Goal: Transaction & Acquisition: Purchase product/service

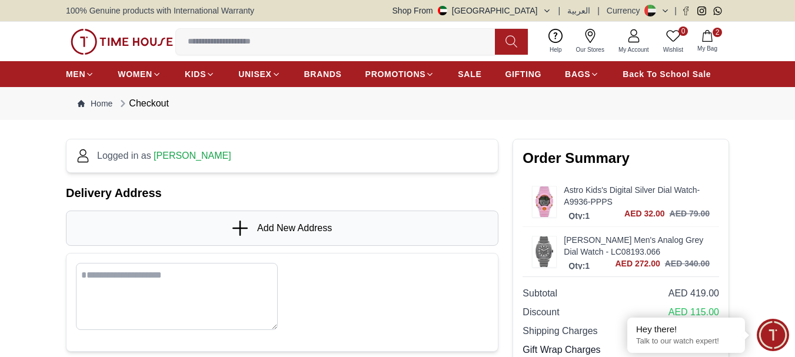
click at [713, 41] on icon "button" at bounding box center [708, 36] width 12 height 12
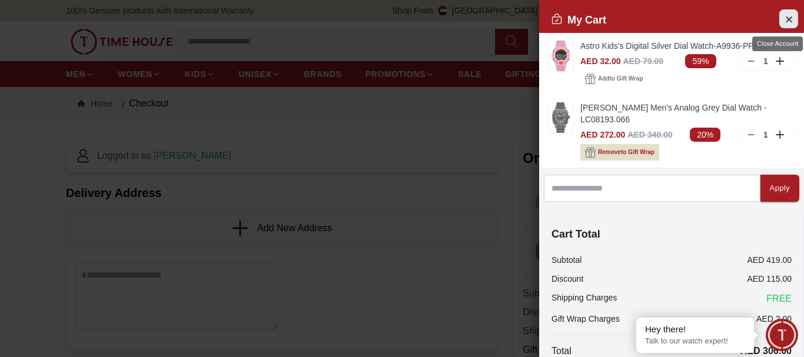
click at [784, 17] on icon "Close Account" at bounding box center [788, 19] width 9 height 15
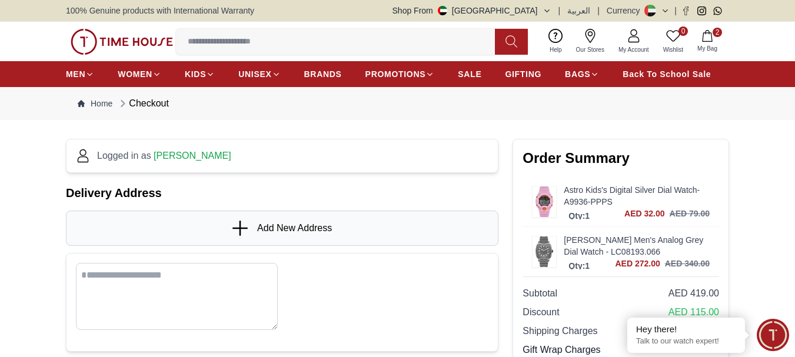
click at [202, 44] on input at bounding box center [340, 42] width 328 height 24
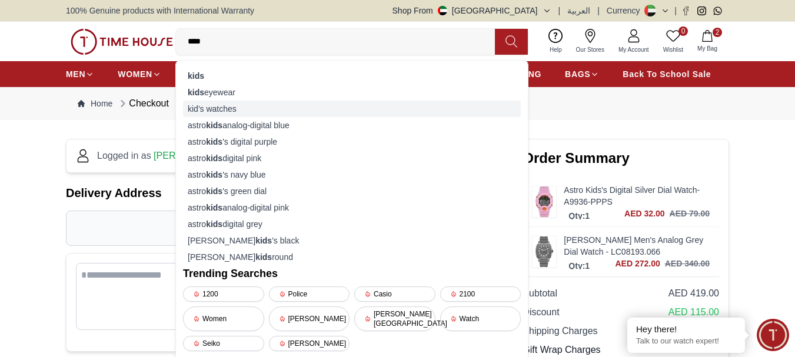
type input "****"
click at [218, 104] on div "kid's watches" at bounding box center [352, 109] width 338 height 16
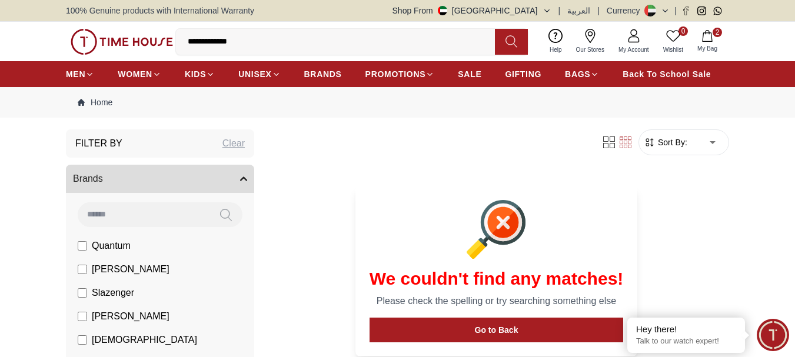
click at [250, 38] on input "**********" at bounding box center [340, 42] width 328 height 24
click at [251, 38] on input "**********" at bounding box center [340, 42] width 328 height 24
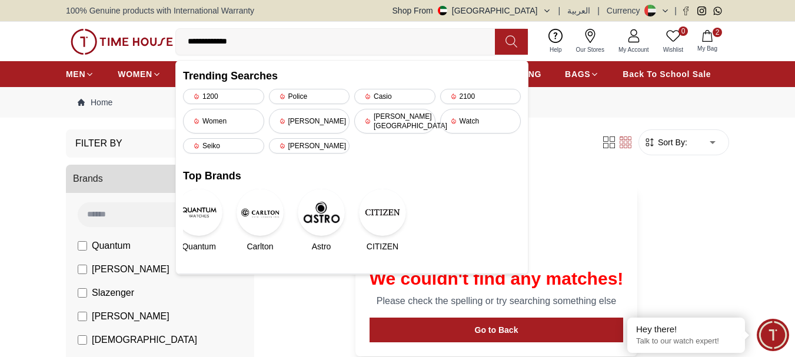
click at [251, 38] on input "**********" at bounding box center [340, 42] width 328 height 24
click at [481, 115] on div "Watch" at bounding box center [480, 121] width 81 height 25
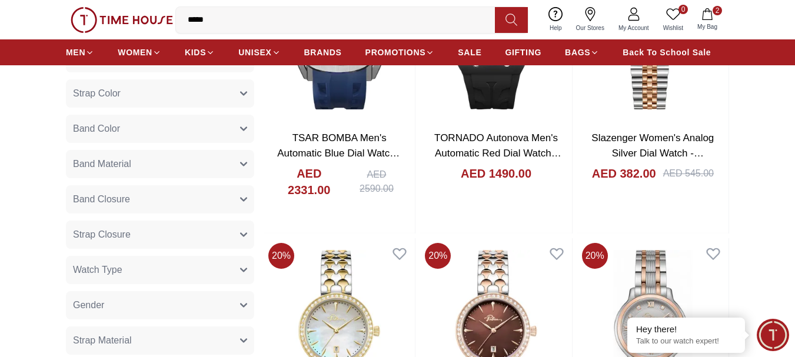
scroll to position [589, 0]
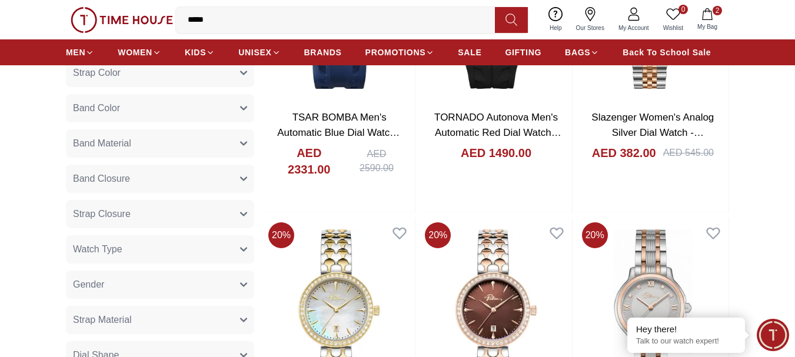
click at [128, 281] on button "Gender" at bounding box center [160, 285] width 188 height 28
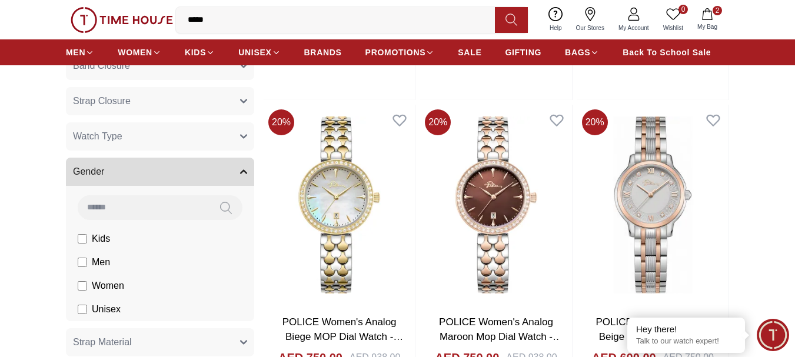
scroll to position [706, 0]
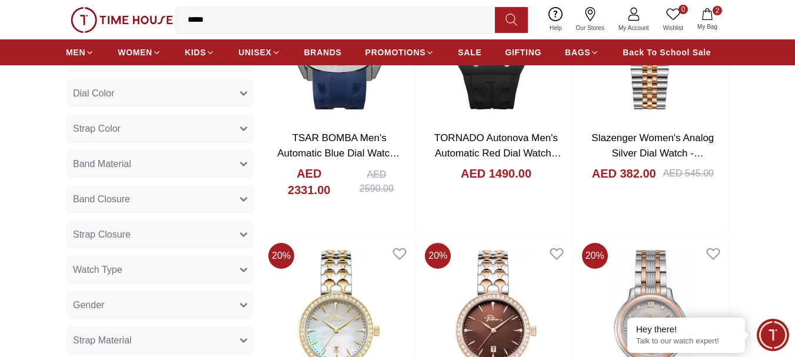
scroll to position [589, 0]
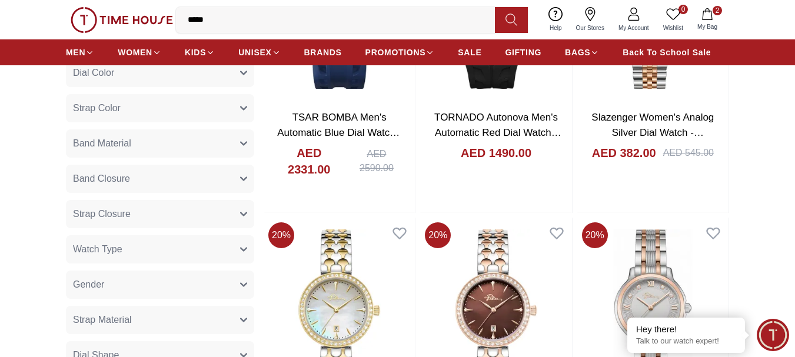
click at [112, 280] on button "Gender" at bounding box center [160, 285] width 188 height 28
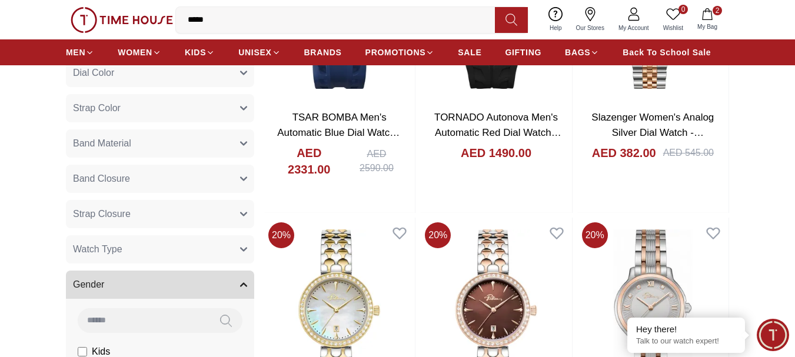
scroll to position [706, 0]
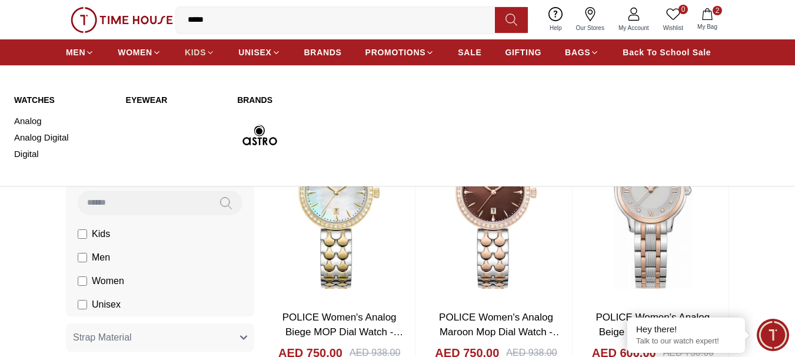
click at [197, 50] on span "KIDS" at bounding box center [195, 53] width 21 height 12
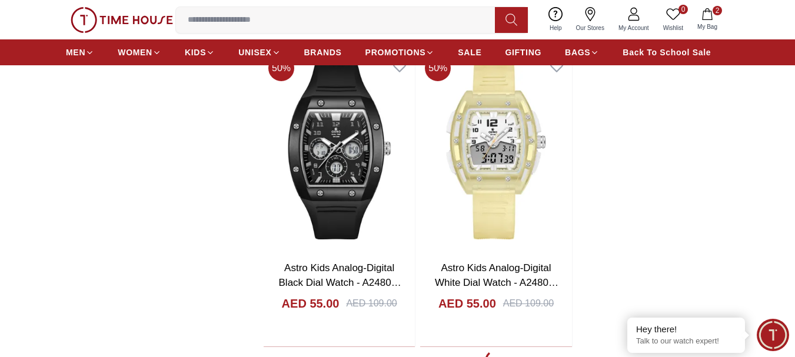
scroll to position [1942, 0]
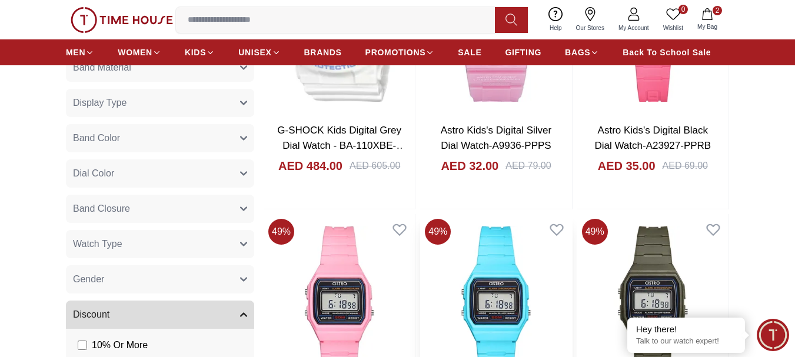
scroll to position [294, 0]
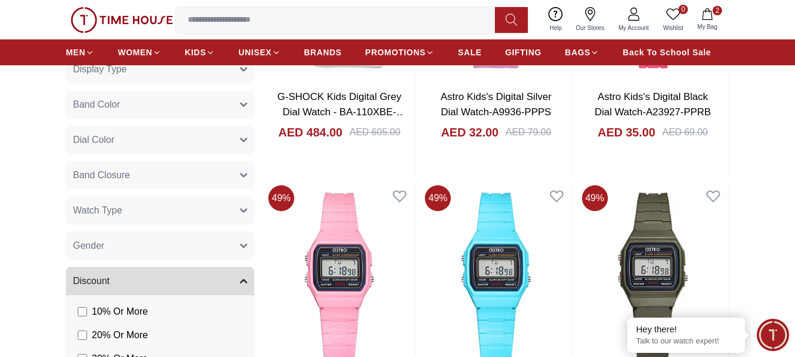
click at [708, 23] on span "My Bag" at bounding box center [707, 26] width 29 height 9
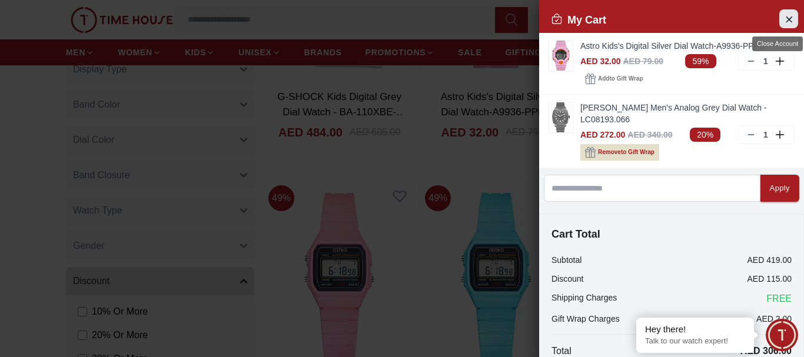
click at [788, 18] on button "Close Account" at bounding box center [788, 18] width 19 height 19
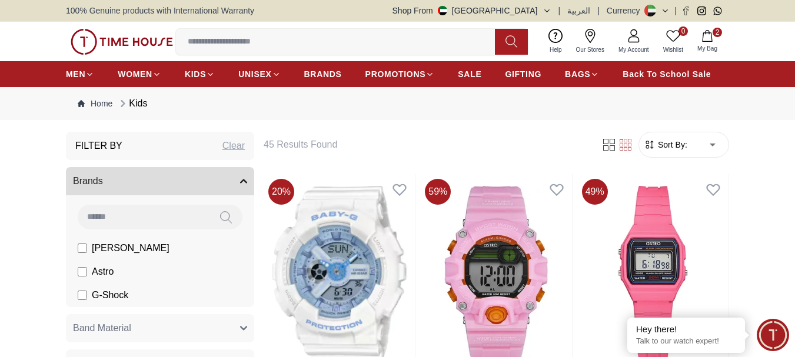
scroll to position [59, 0]
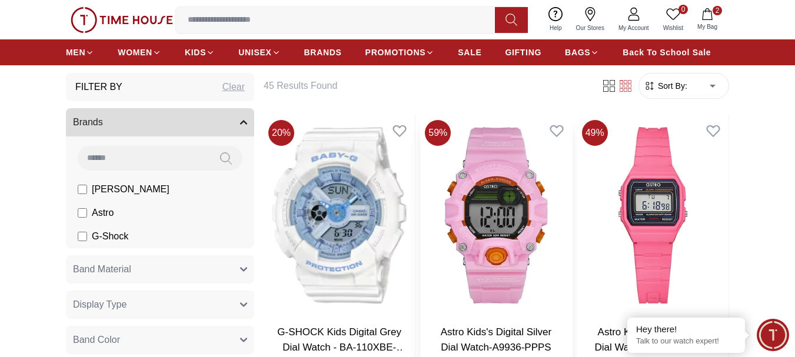
click at [500, 220] on img at bounding box center [495, 215] width 151 height 200
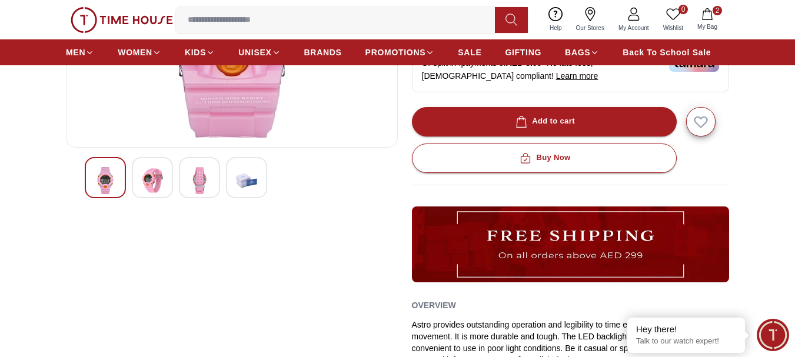
scroll to position [294, 0]
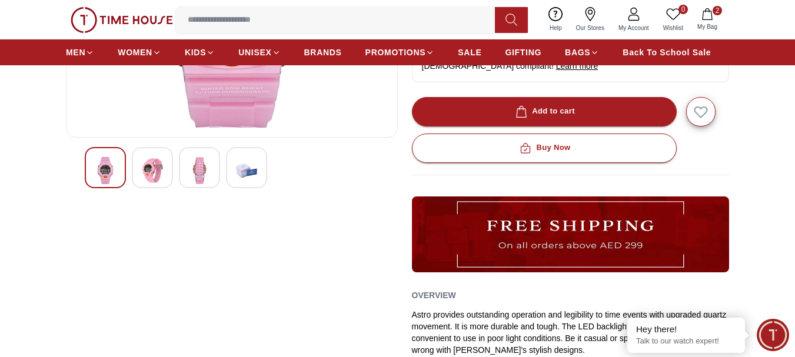
click at [149, 168] on img at bounding box center [152, 170] width 21 height 27
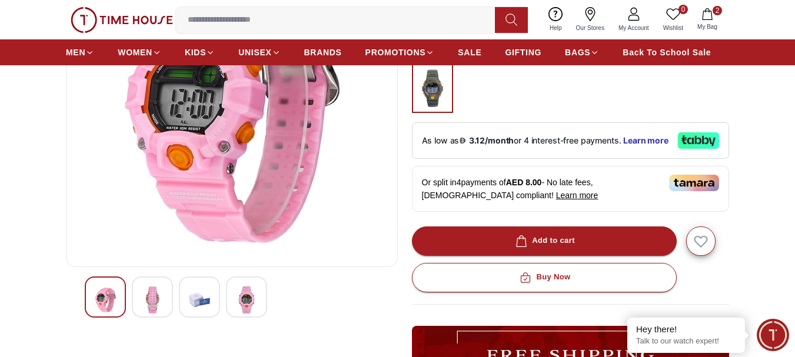
scroll to position [235, 0]
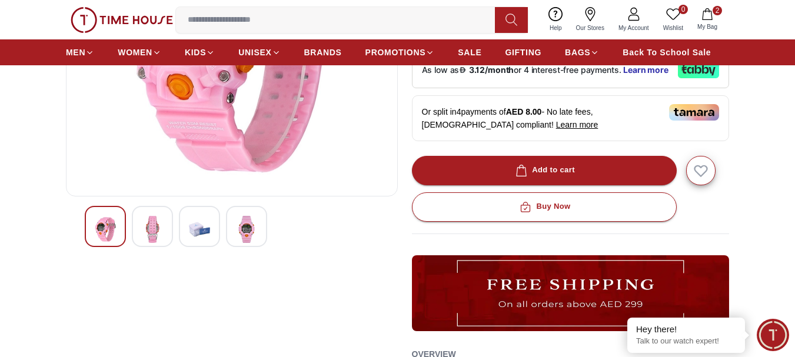
click at [202, 229] on img at bounding box center [199, 229] width 21 height 27
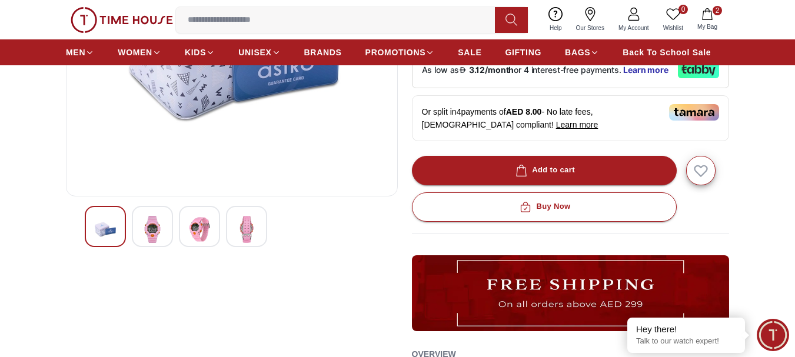
click at [258, 228] on div at bounding box center [246, 226] width 41 height 41
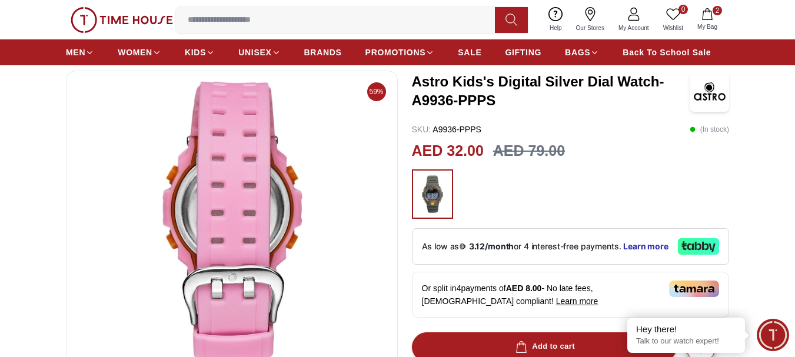
scroll to position [0, 0]
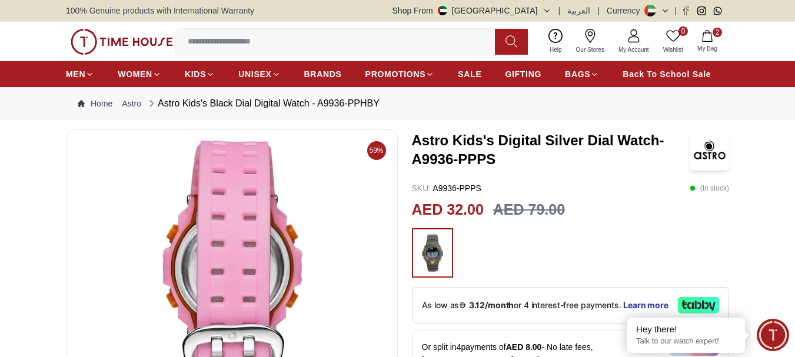
click at [712, 44] on button "2 My Bag" at bounding box center [707, 42] width 34 height 28
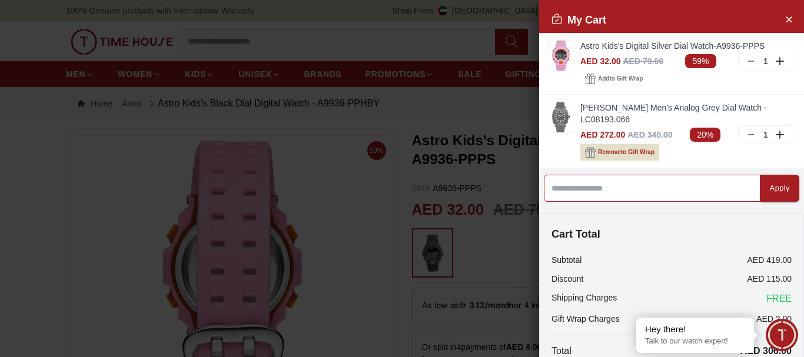
click at [655, 190] on input at bounding box center [652, 188] width 217 height 27
click at [635, 106] on link "[PERSON_NAME] Men's Analog Grey Dial Watch - LC08193.066" at bounding box center [687, 114] width 214 height 24
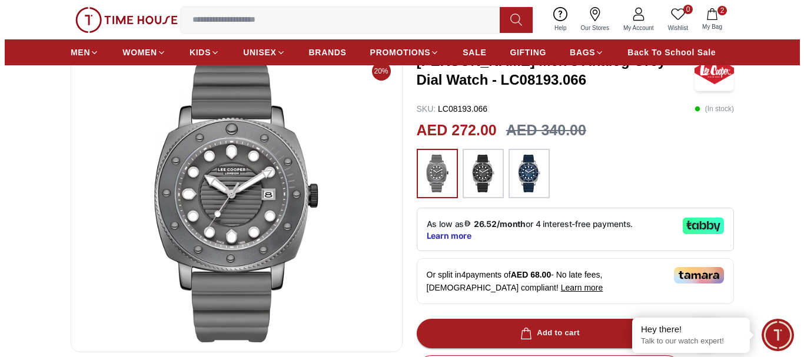
scroll to position [59, 0]
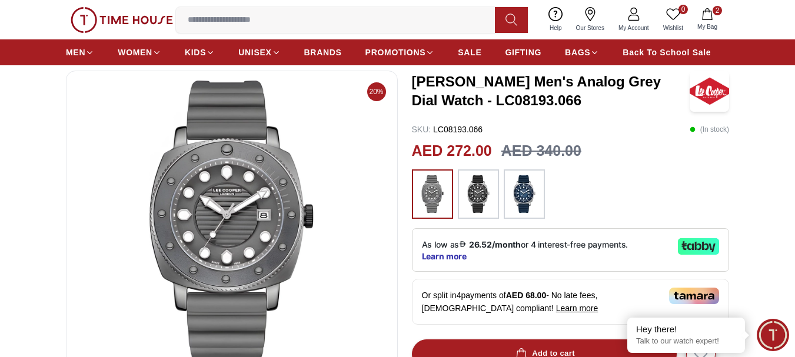
click at [480, 202] on img at bounding box center [478, 194] width 29 height 38
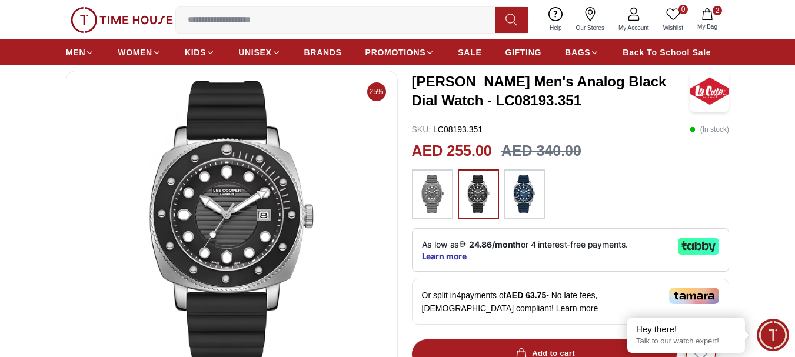
click at [536, 204] on img at bounding box center [524, 194] width 29 height 38
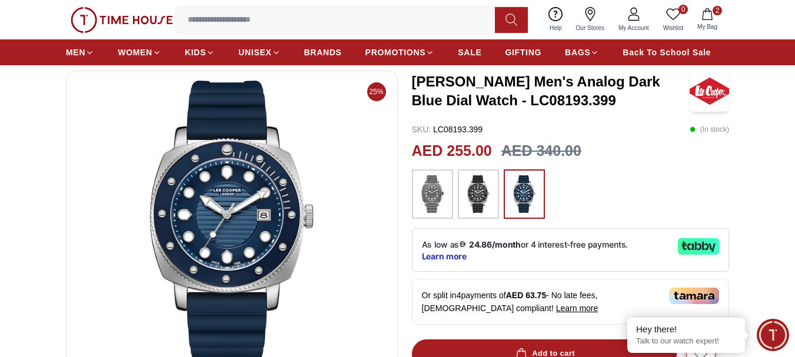
click at [479, 195] on img at bounding box center [478, 194] width 29 height 38
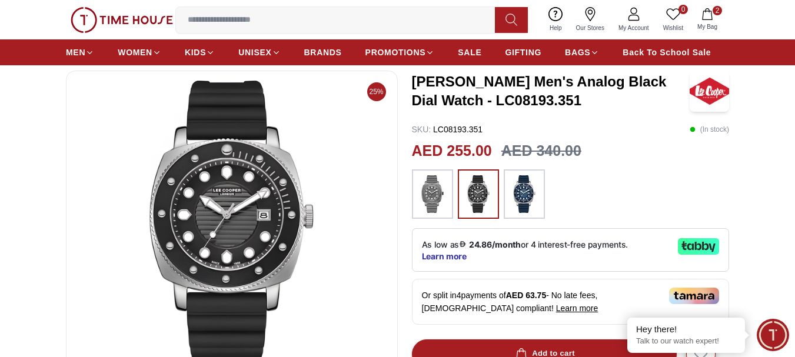
click at [430, 199] on img at bounding box center [432, 194] width 29 height 38
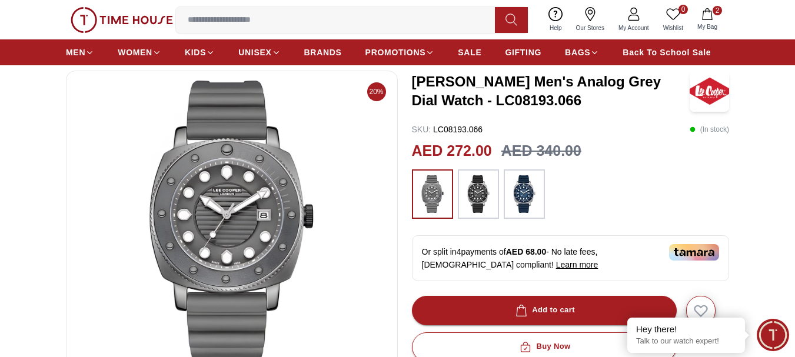
click at [480, 202] on img at bounding box center [478, 194] width 29 height 38
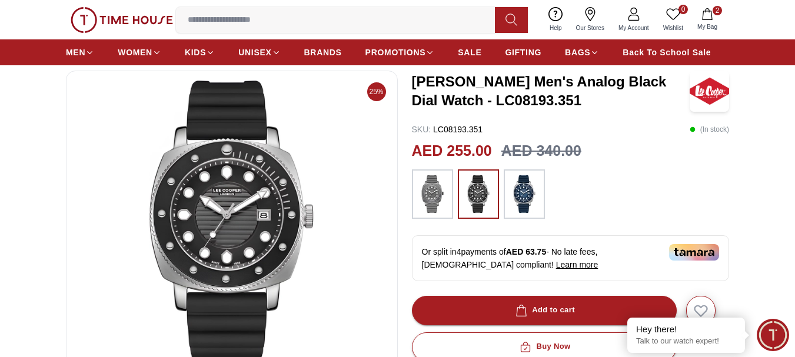
click at [431, 207] on img at bounding box center [432, 194] width 29 height 38
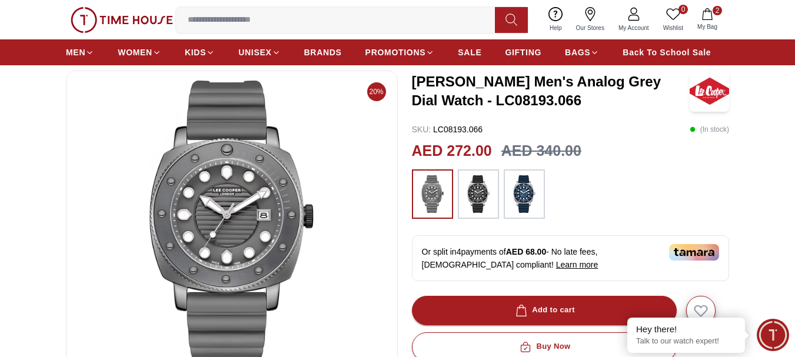
click at [705, 21] on button "2 My Bag" at bounding box center [707, 20] width 34 height 28
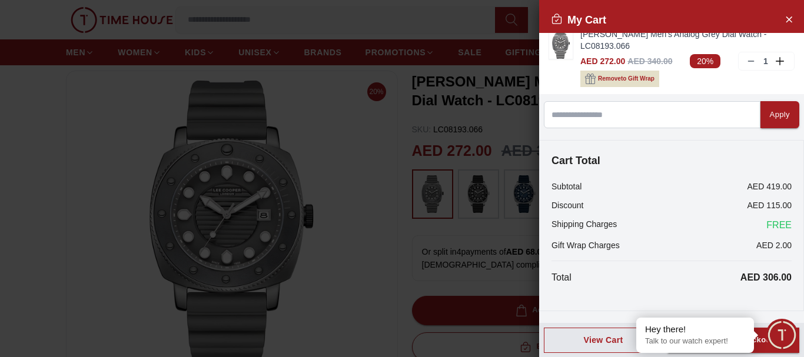
scroll to position [74, 0]
click at [760, 345] on div "Proceed to Checkout" at bounding box center [733, 340] width 81 height 14
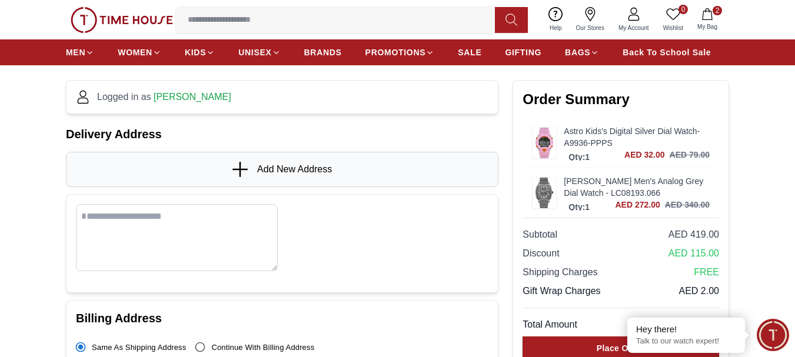
click at [280, 172] on span "Add New Address" at bounding box center [294, 169] width 75 height 14
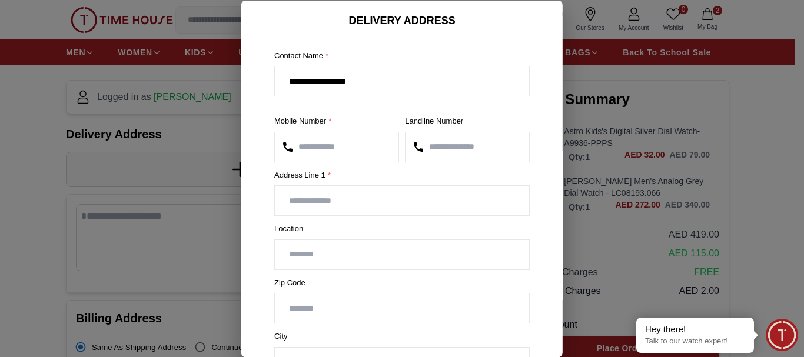
click at [316, 200] on input "text" at bounding box center [402, 200] width 254 height 29
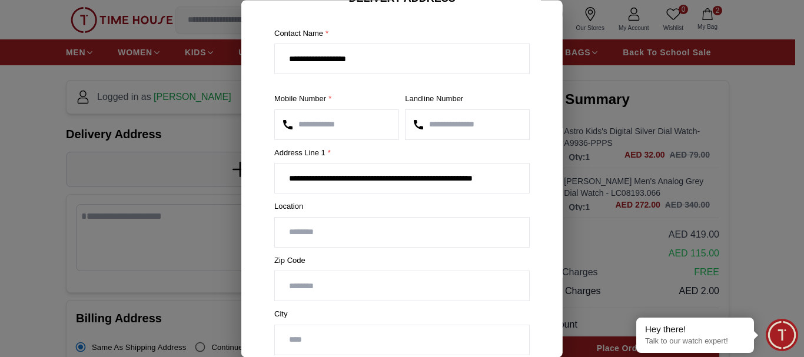
scroll to position [59, 0]
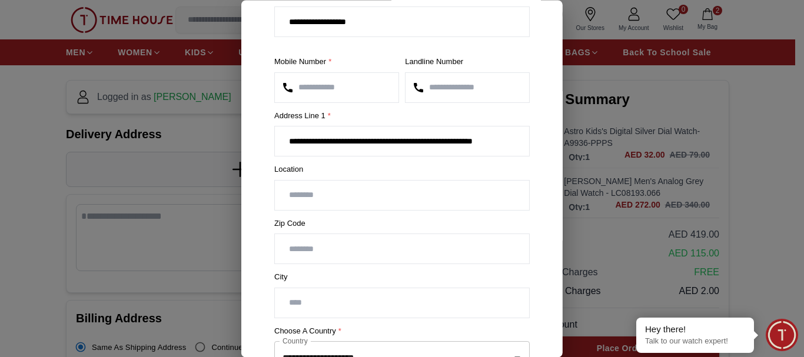
type input "**********"
click at [311, 192] on input "text" at bounding box center [402, 195] width 254 height 29
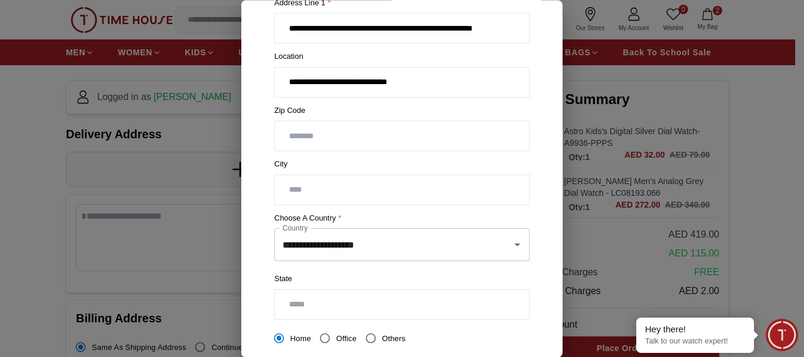
scroll to position [177, 0]
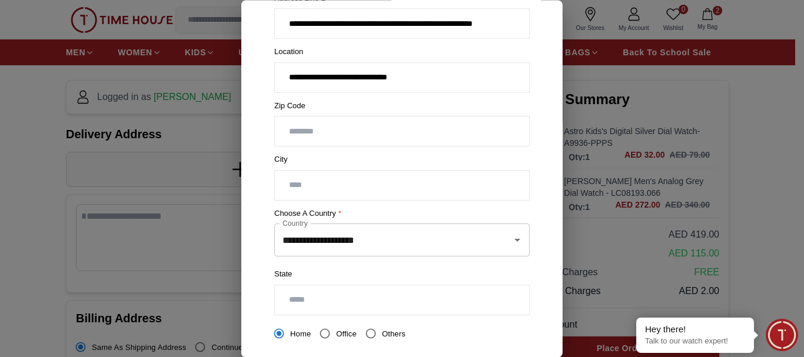
type input "**********"
click at [313, 139] on input "number" at bounding box center [402, 131] width 254 height 29
type input "*****"
click at [338, 190] on input "text" at bounding box center [402, 185] width 254 height 29
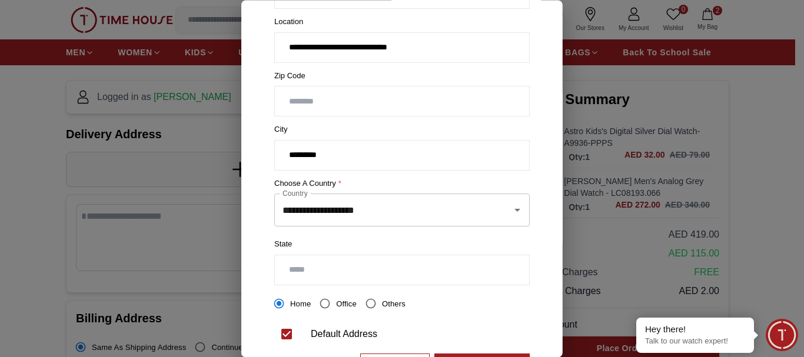
scroll to position [262, 0]
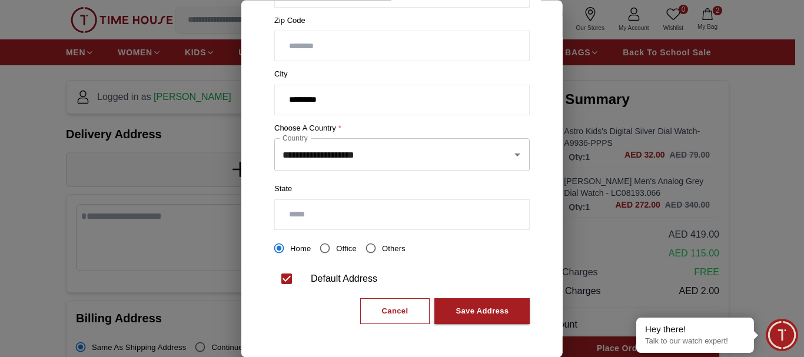
type input "*********"
click at [369, 208] on input "text" at bounding box center [402, 214] width 254 height 29
type input "*****"
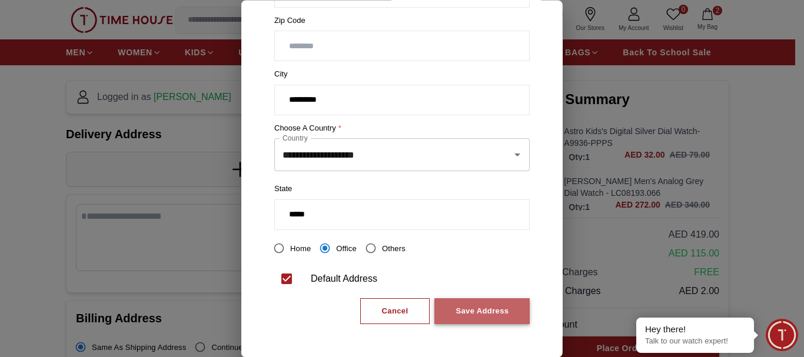
click at [486, 307] on div "Save Address" at bounding box center [482, 312] width 53 height 14
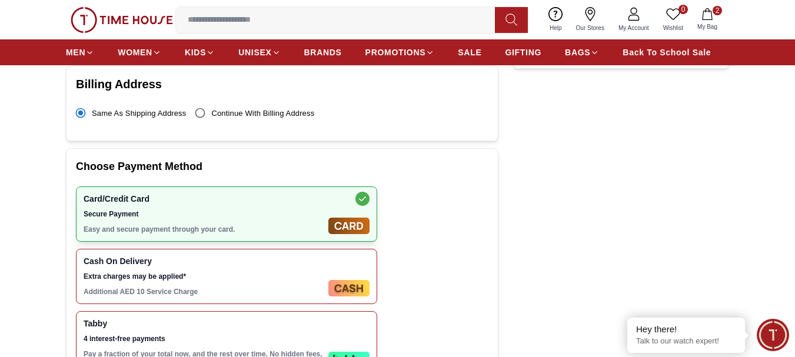
scroll to position [412, 0]
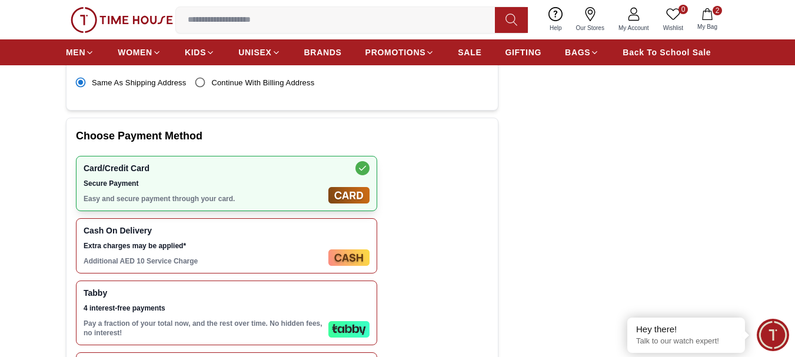
click at [347, 218] on div "Cash On Delivery Extra charges may be applied* Additional AED 10 Service Charge" at bounding box center [226, 245] width 301 height 55
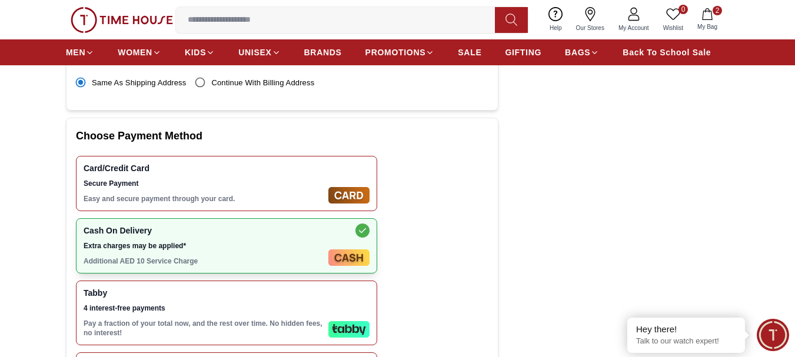
scroll to position [530, 0]
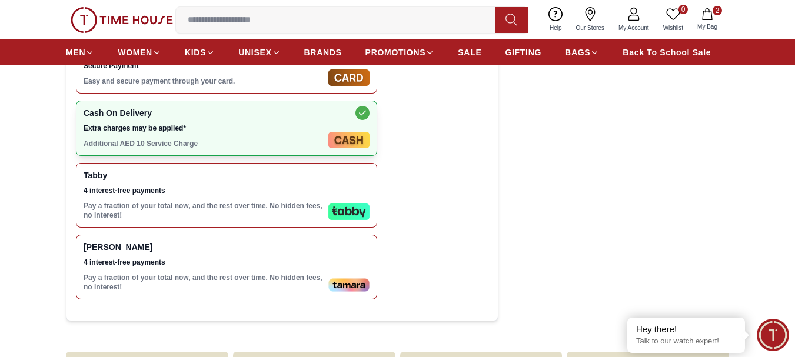
click at [350, 163] on div "Tabby 4 interest-free payments Pay a fraction of your total now, and the rest o…" at bounding box center [226, 195] width 301 height 65
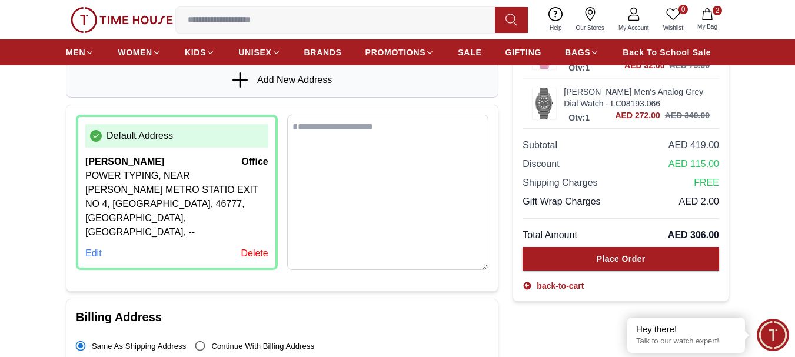
scroll to position [177, 0]
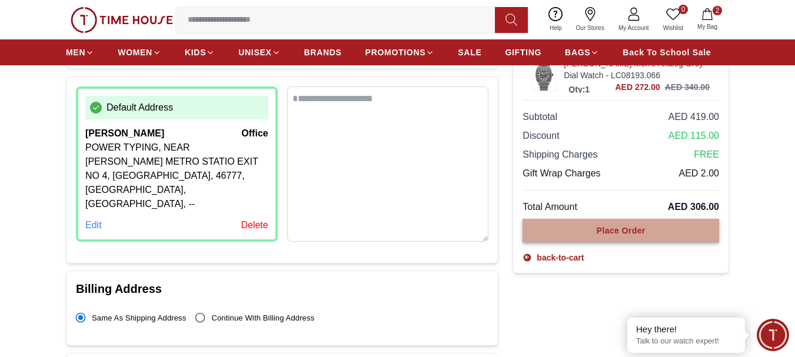
click at [628, 230] on div "Place Order" at bounding box center [621, 231] width 49 height 12
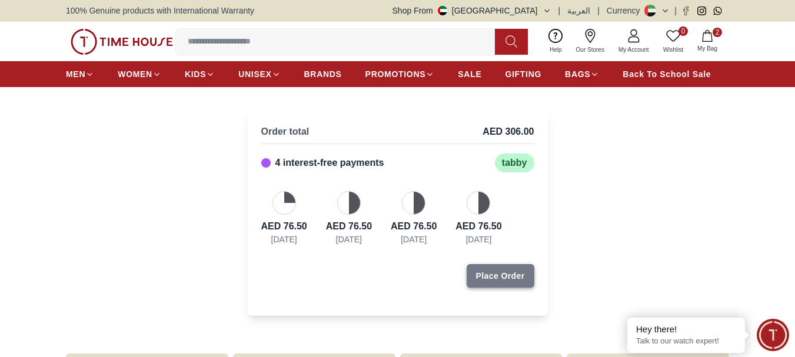
click at [505, 275] on div "Place Order" at bounding box center [500, 276] width 49 height 12
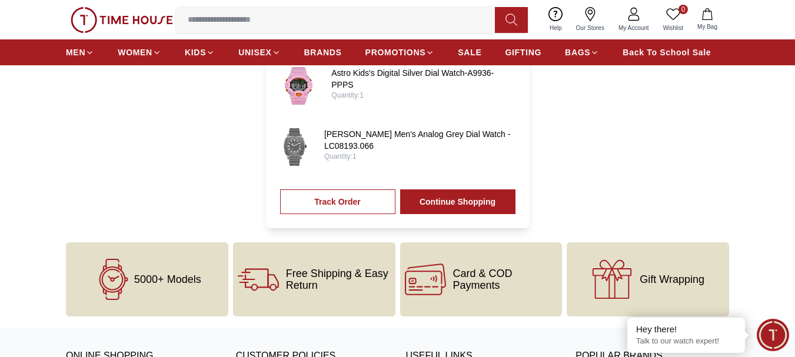
scroll to position [647, 0]
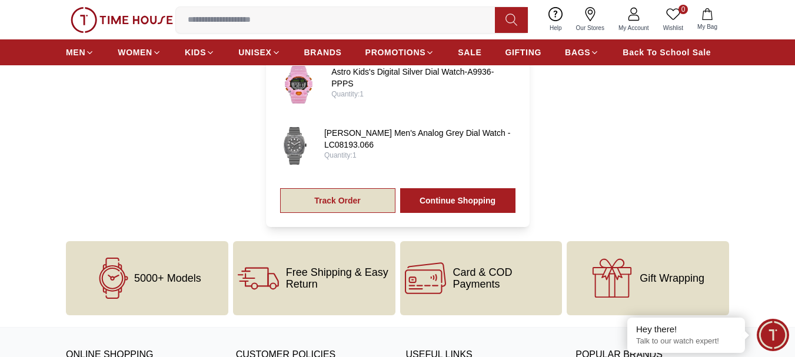
click at [342, 188] on link "Track Order" at bounding box center [337, 200] width 115 height 25
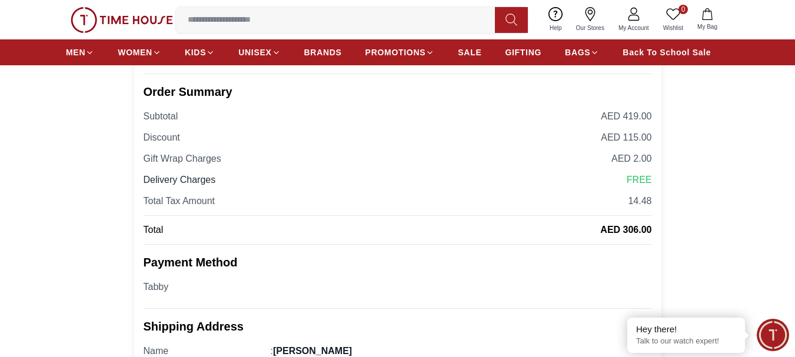
scroll to position [353, 0]
